Goal: Navigation & Orientation: Find specific page/section

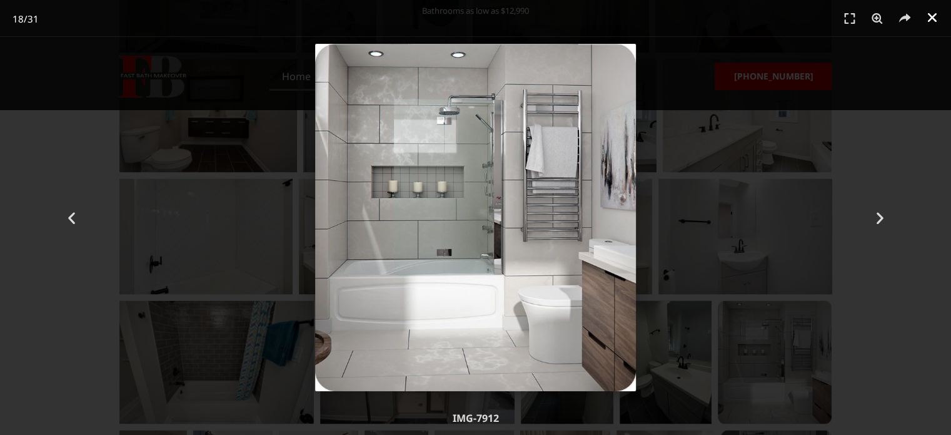
click at [924, 21] on link "Close (Esc)" at bounding box center [932, 17] width 19 height 19
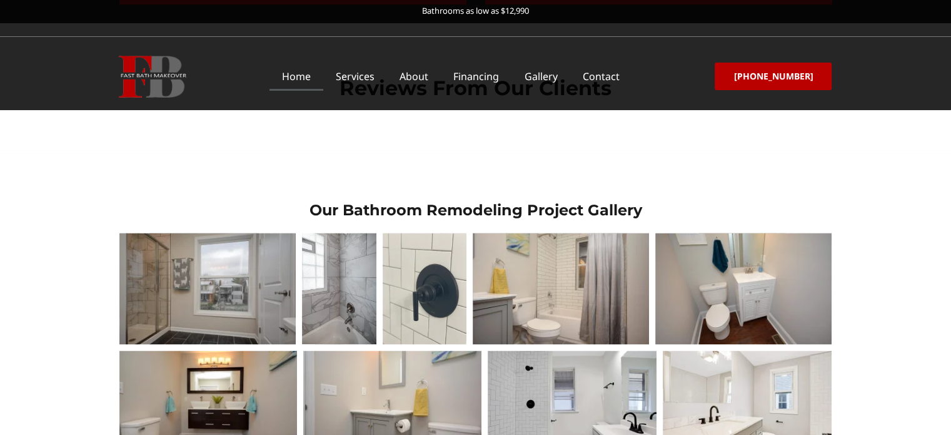
scroll to position [1793, 0]
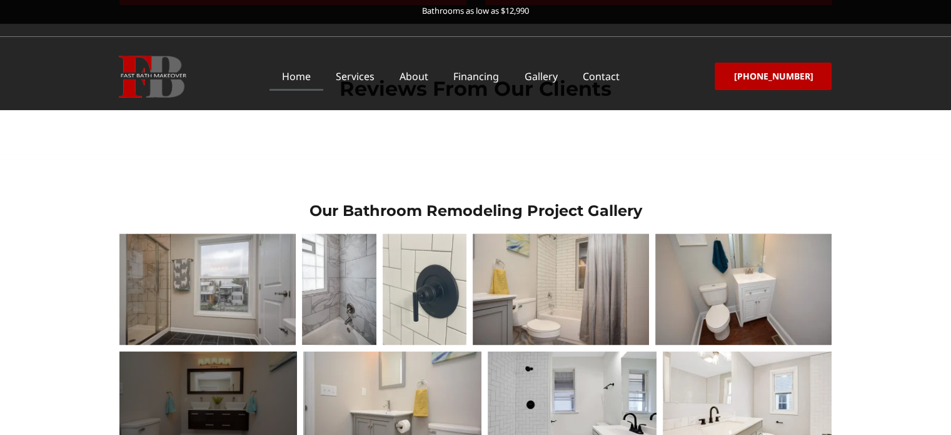
click at [220, 351] on div at bounding box center [208, 407] width 178 height 113
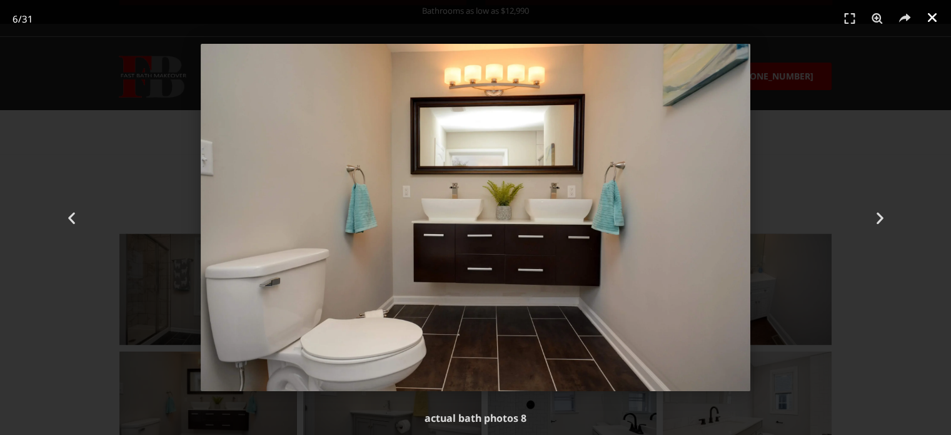
click at [928, 17] on icon "Close (Esc)" at bounding box center [932, 17] width 13 height 13
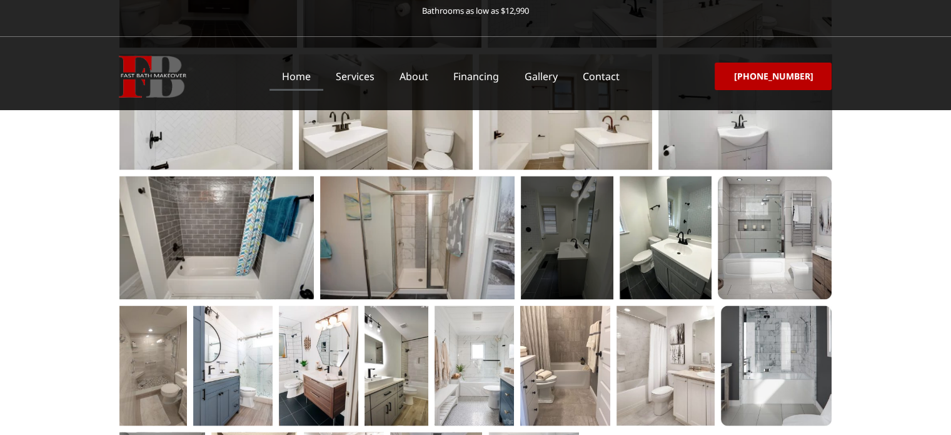
scroll to position [2210, 0]
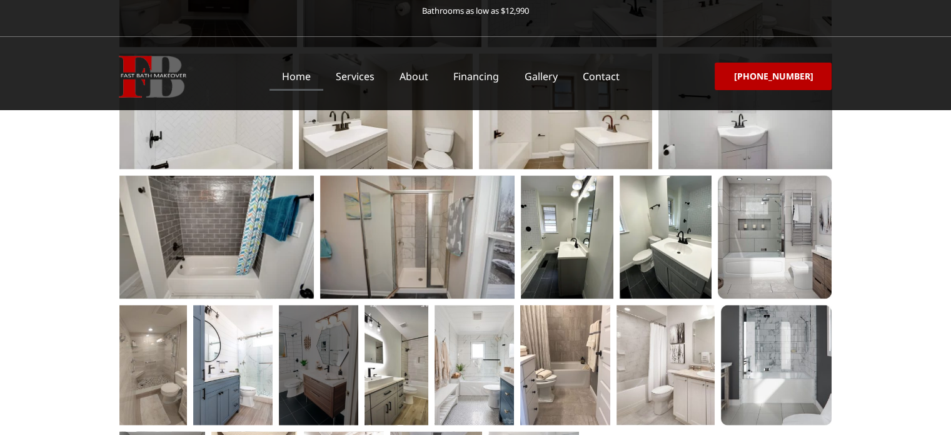
click at [343, 305] on div at bounding box center [318, 365] width 79 height 120
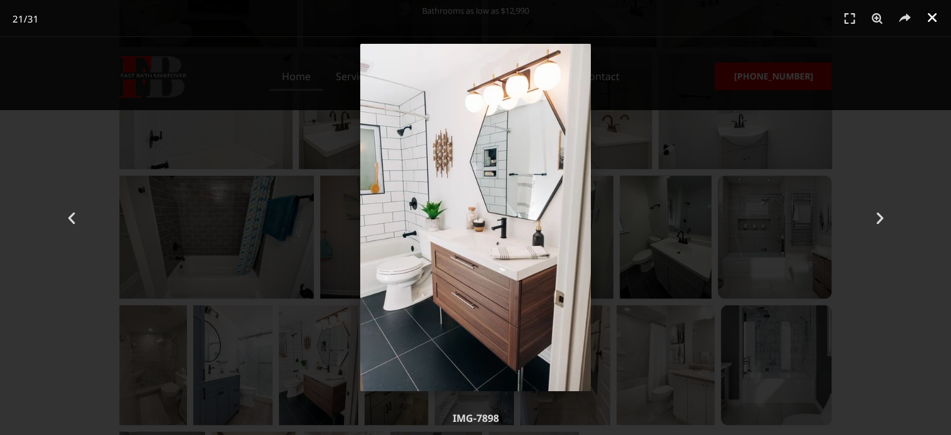
click at [931, 17] on icon "Close (Esc)" at bounding box center [932, 17] width 13 height 13
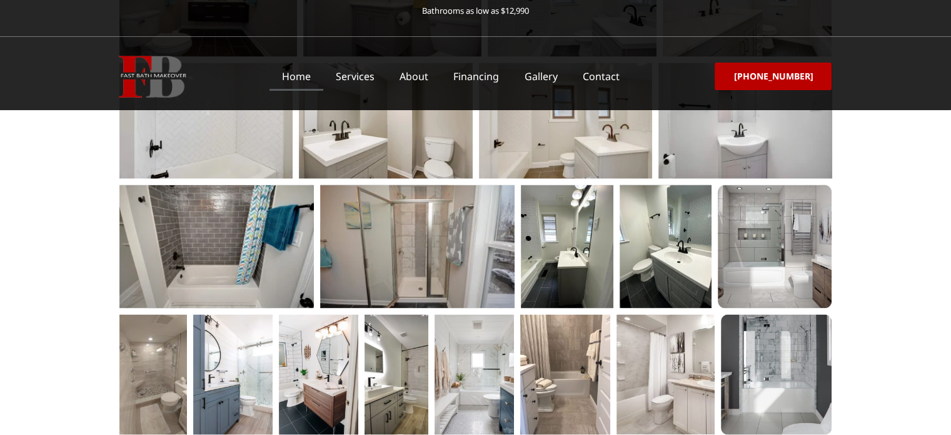
scroll to position [2085, 0]
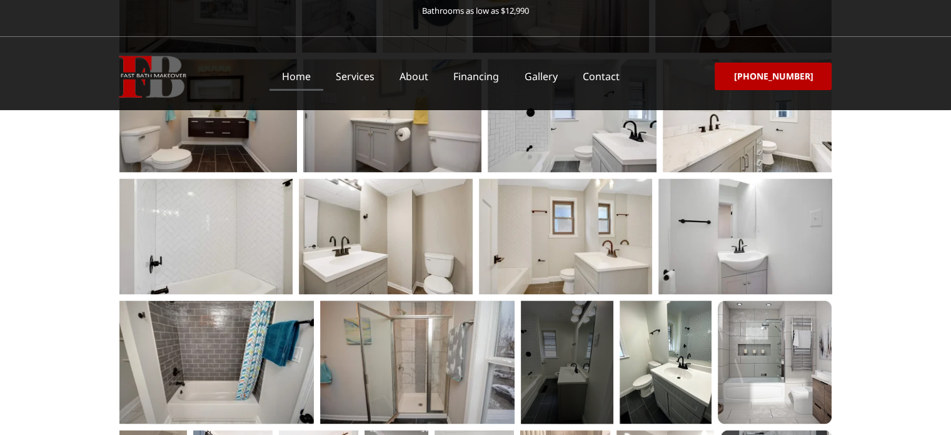
click at [575, 300] on div at bounding box center [567, 361] width 93 height 123
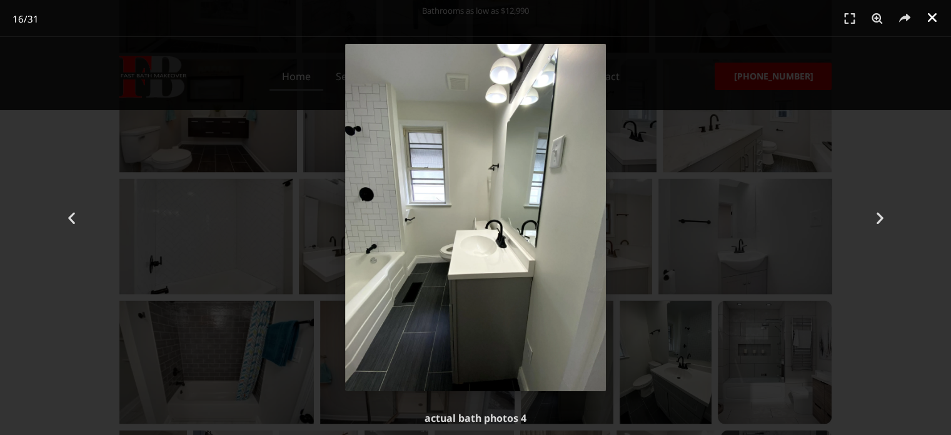
click at [926, 17] on link "Close (Esc)" at bounding box center [932, 17] width 19 height 19
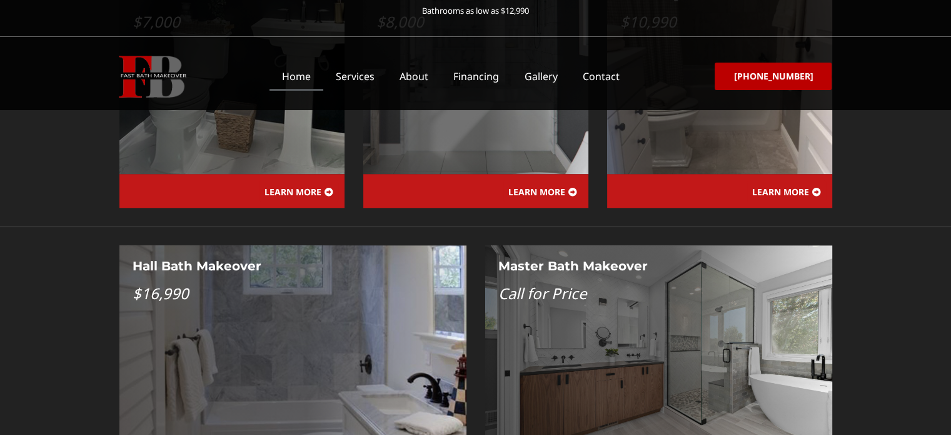
scroll to position [1068, 0]
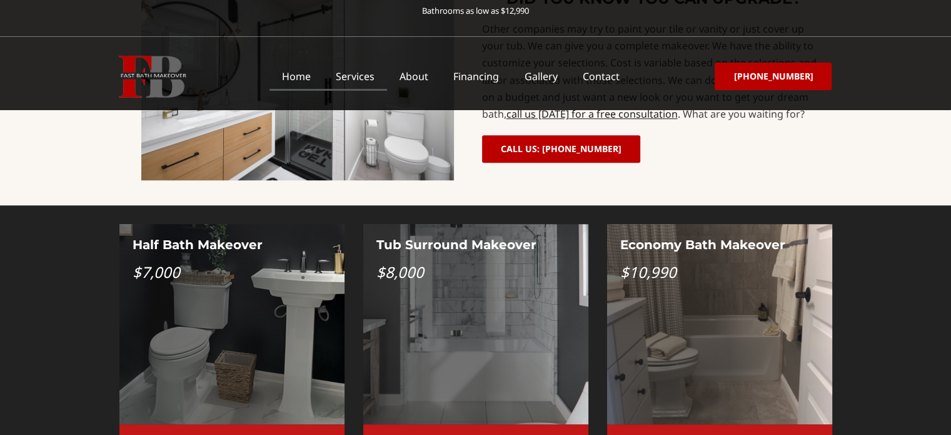
click at [380, 79] on link "Services" at bounding box center [355, 76] width 64 height 29
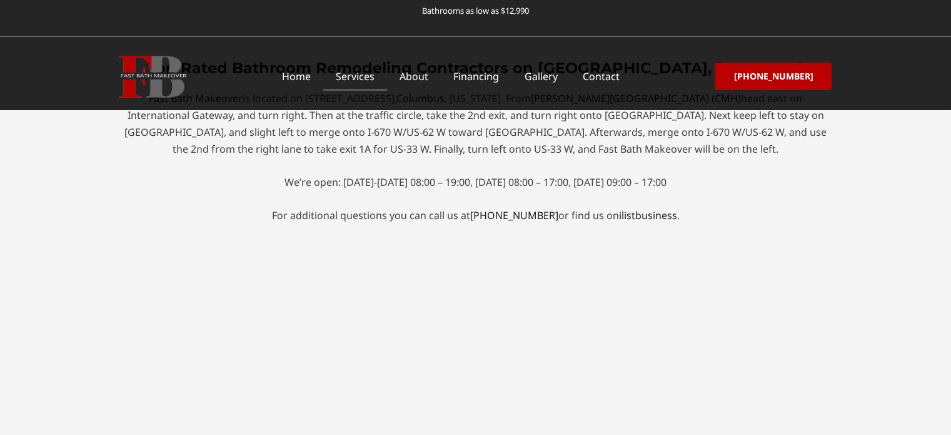
scroll to position [5462, 0]
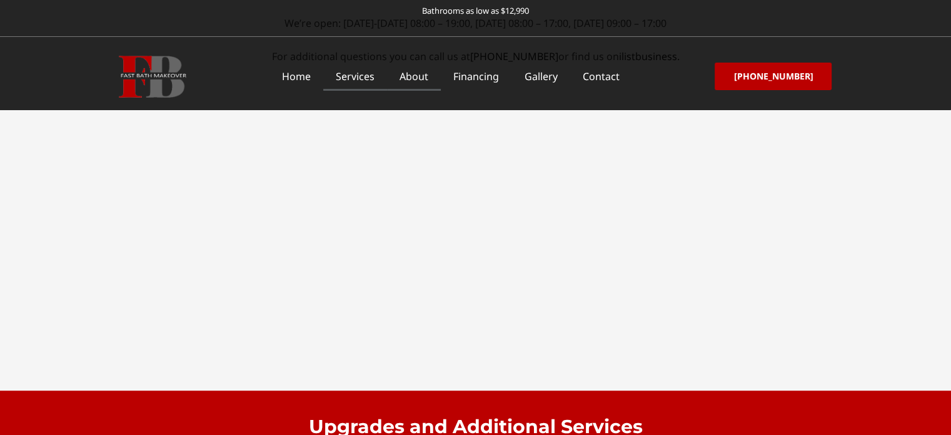
click at [433, 75] on link "About" at bounding box center [414, 76] width 54 height 29
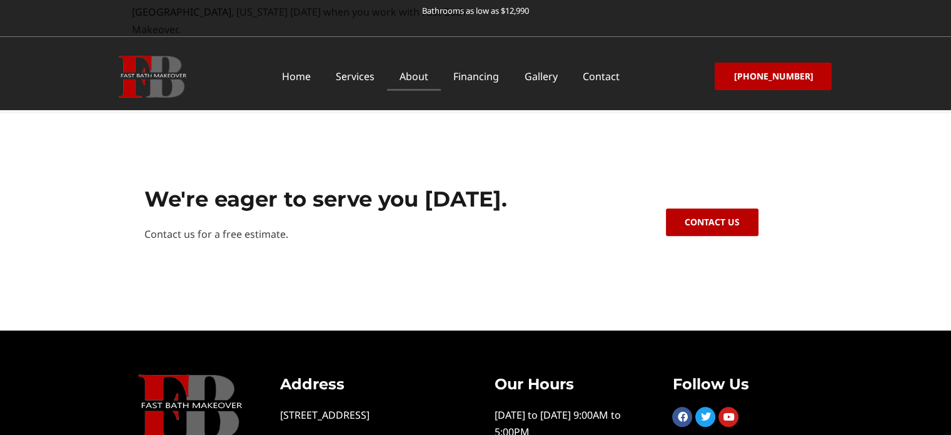
scroll to position [497, 0]
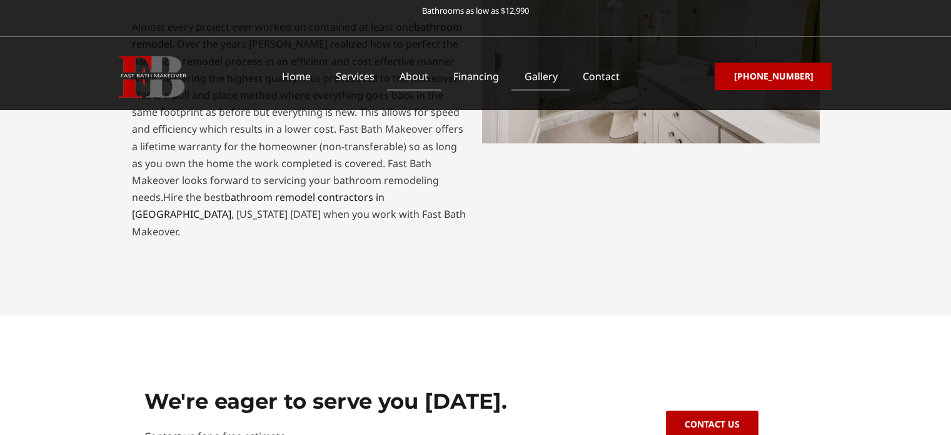
click at [555, 69] on link "Gallery" at bounding box center [541, 76] width 58 height 29
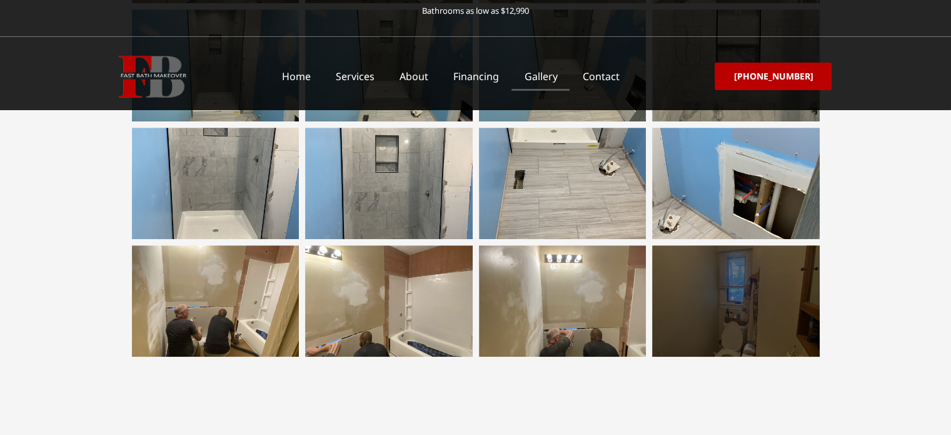
scroll to position [751, 0]
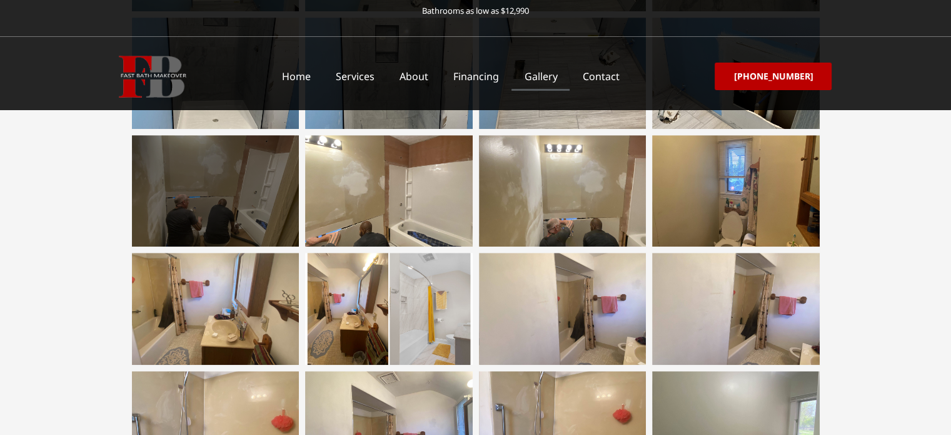
click at [200, 186] on div at bounding box center [216, 190] width 168 height 111
